Goal: Transaction & Acquisition: Book appointment/travel/reservation

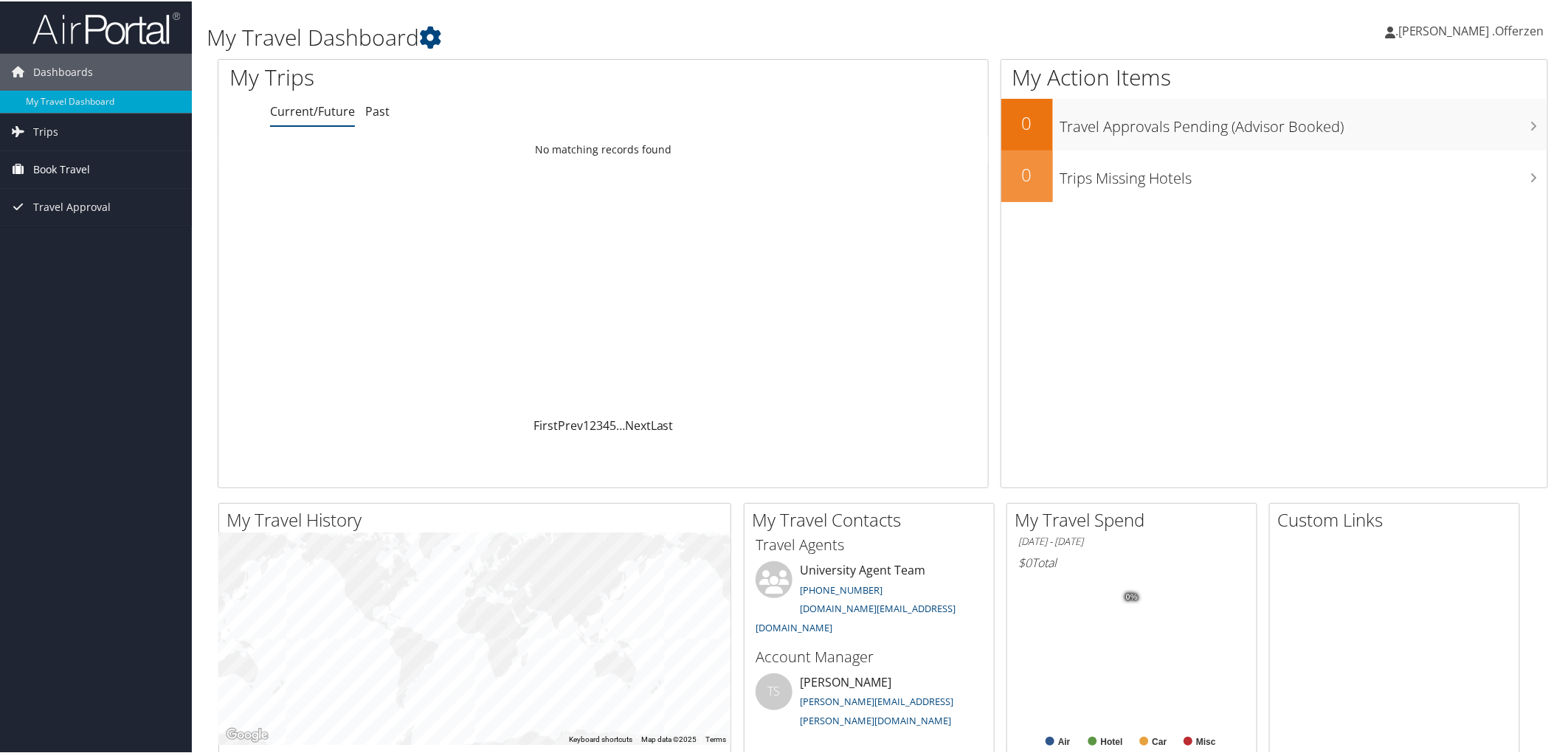
click at [86, 173] on span "Book Travel" at bounding box center [61, 167] width 57 height 37
click at [111, 240] on link "Book/Manage Online Trips" at bounding box center [96, 242] width 192 height 22
click at [77, 167] on span "Book Travel" at bounding box center [61, 167] width 57 height 37
click at [108, 236] on link "Book/Manage Online Trips" at bounding box center [96, 242] width 192 height 22
